Goal: Navigation & Orientation: Find specific page/section

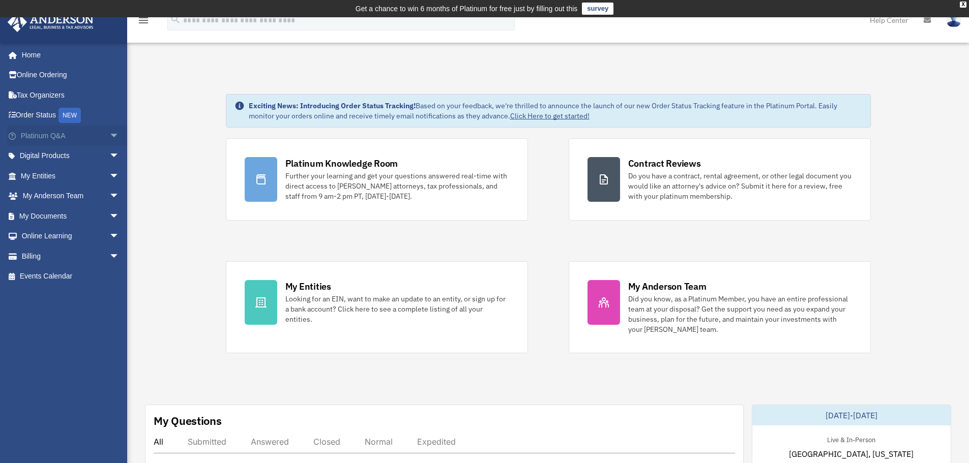
click at [109, 136] on span "arrow_drop_down" at bounding box center [119, 136] width 20 height 21
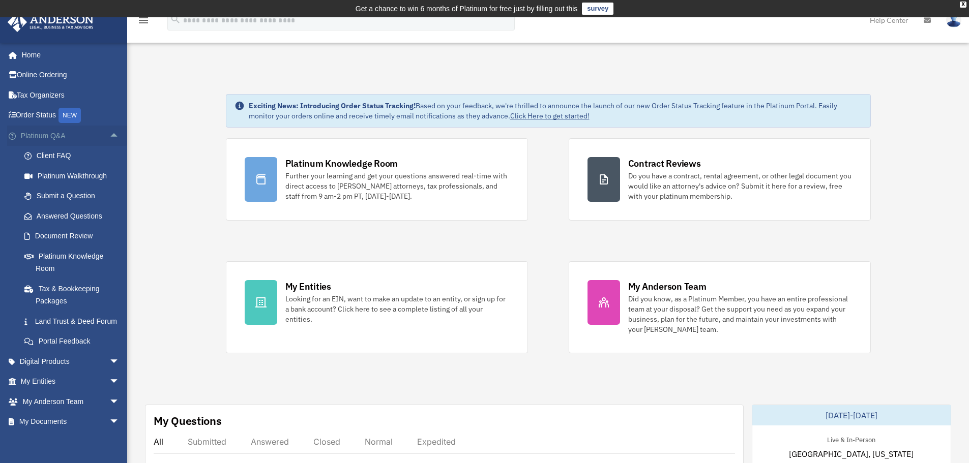
click at [109, 136] on span "arrow_drop_up" at bounding box center [119, 136] width 20 height 21
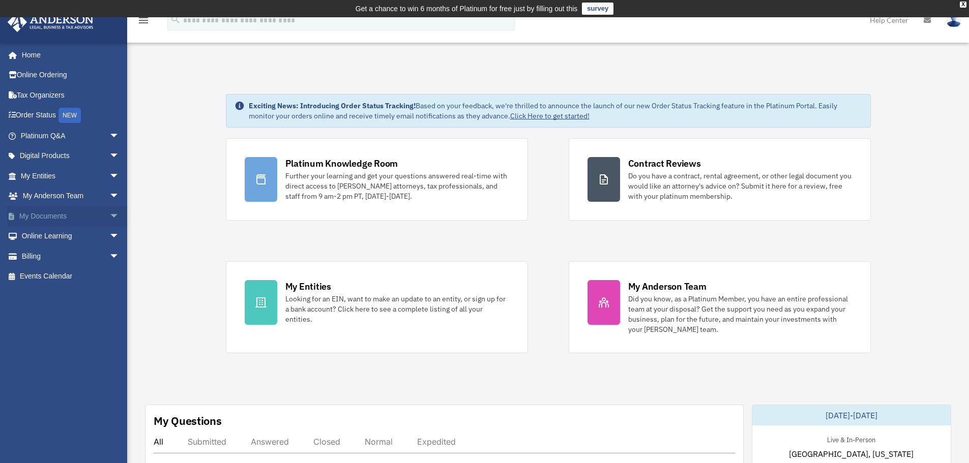
click at [109, 213] on span "arrow_drop_down" at bounding box center [119, 216] width 20 height 21
click at [44, 237] on link "Box" at bounding box center [74, 236] width 121 height 20
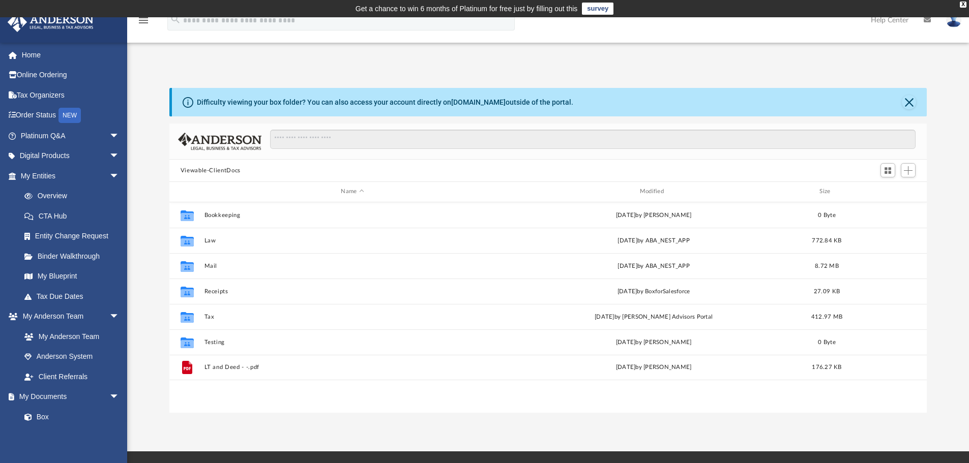
scroll to position [224, 749]
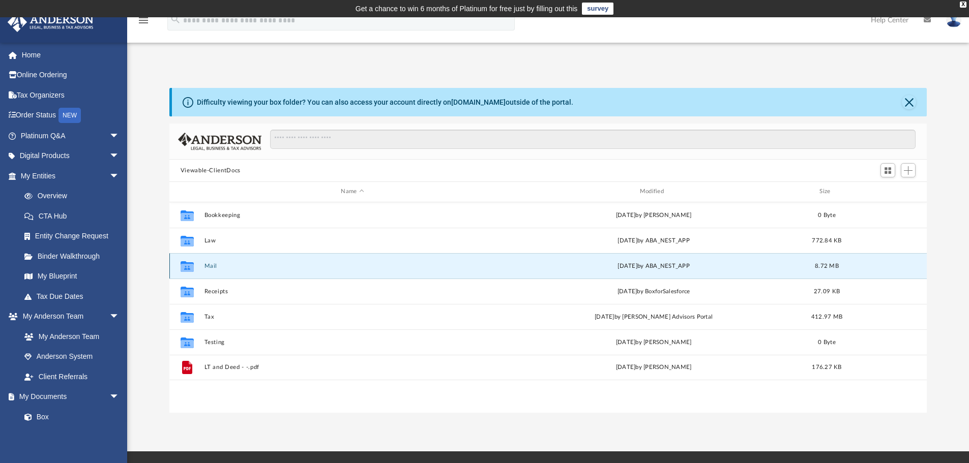
click at [207, 268] on button "Mail" at bounding box center [352, 266] width 296 height 7
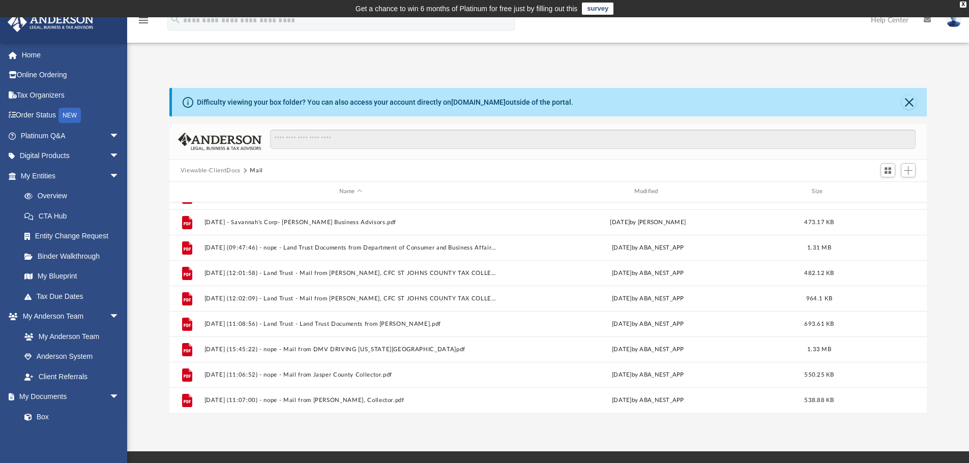
scroll to position [0, 0]
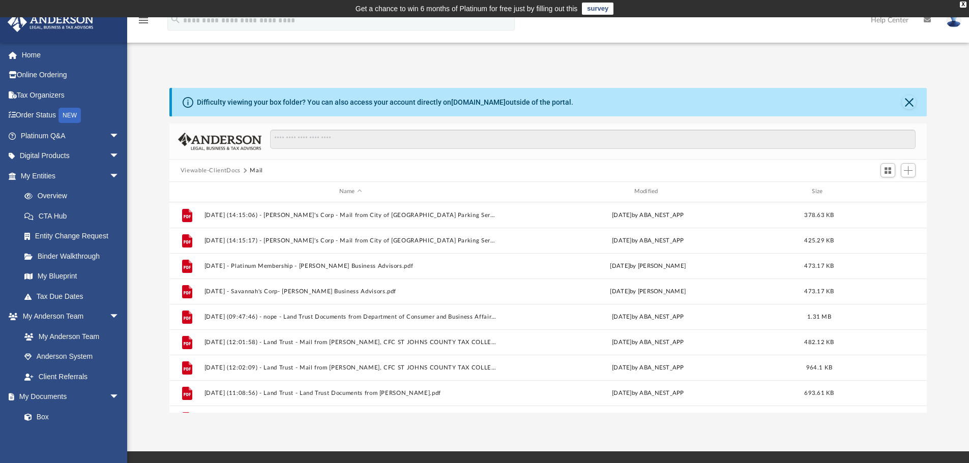
click at [226, 169] on button "Viewable-ClientDocs" at bounding box center [211, 170] width 60 height 9
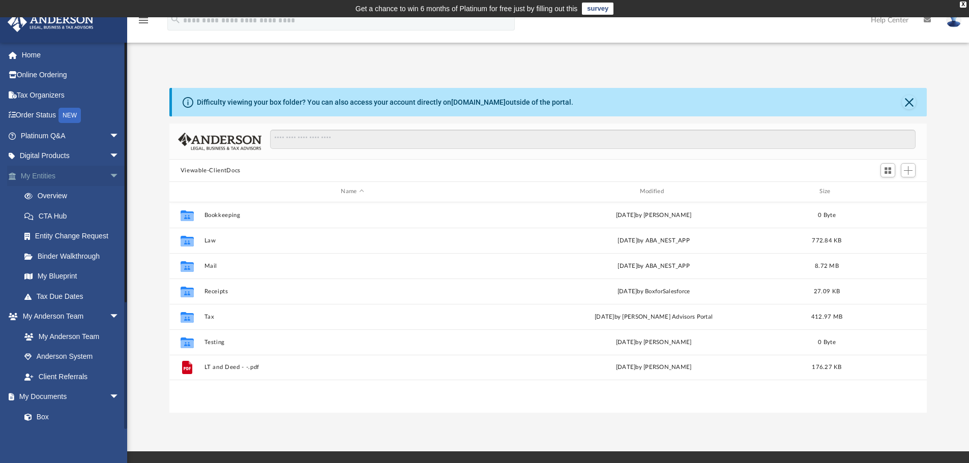
click at [109, 175] on span "arrow_drop_down" at bounding box center [119, 176] width 20 height 21
